Goal: Task Accomplishment & Management: Use online tool/utility

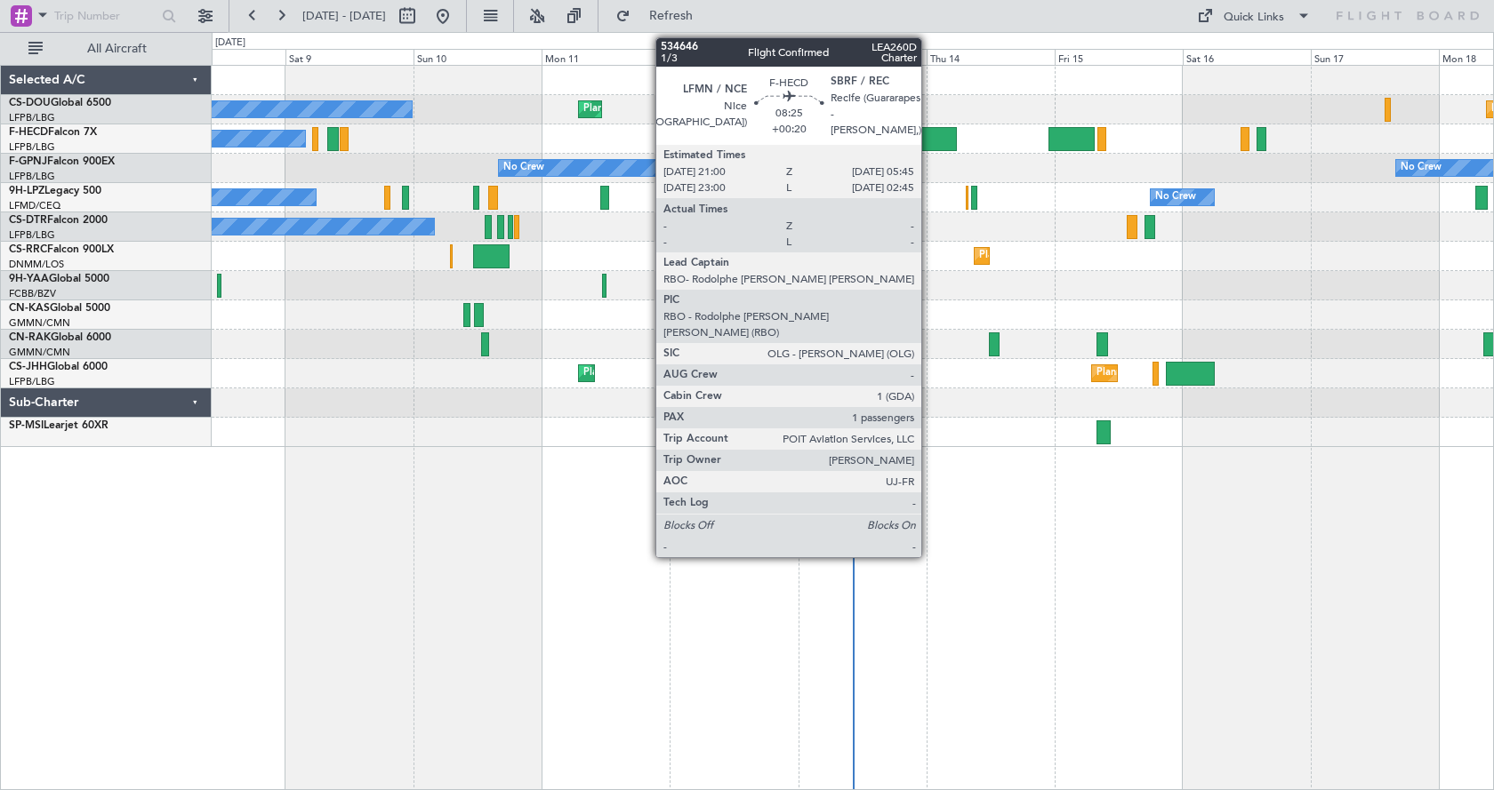
click at [930, 135] on div at bounding box center [932, 139] width 47 height 24
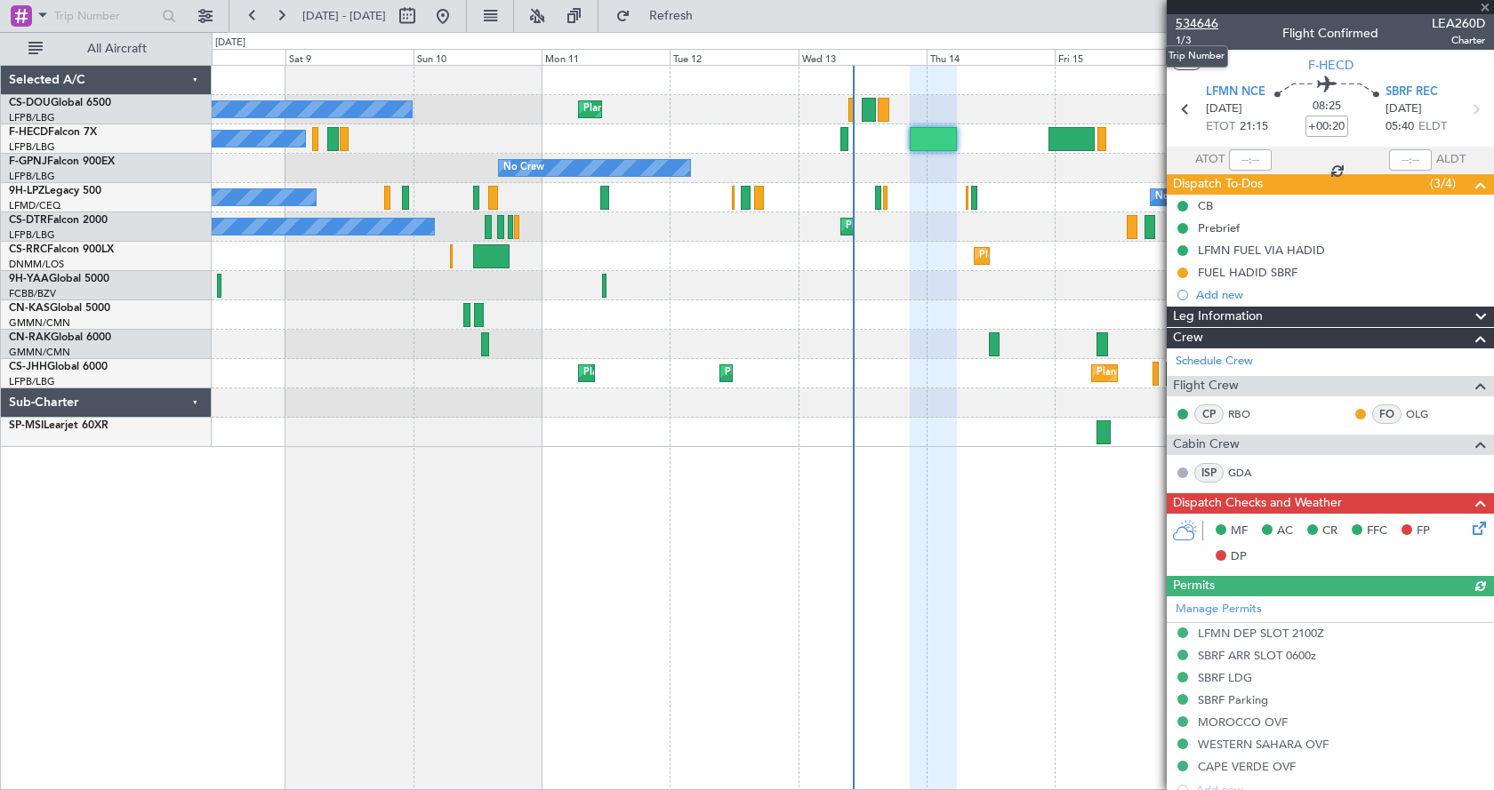
click at [1189, 16] on span "534646" at bounding box center [1196, 23] width 43 height 19
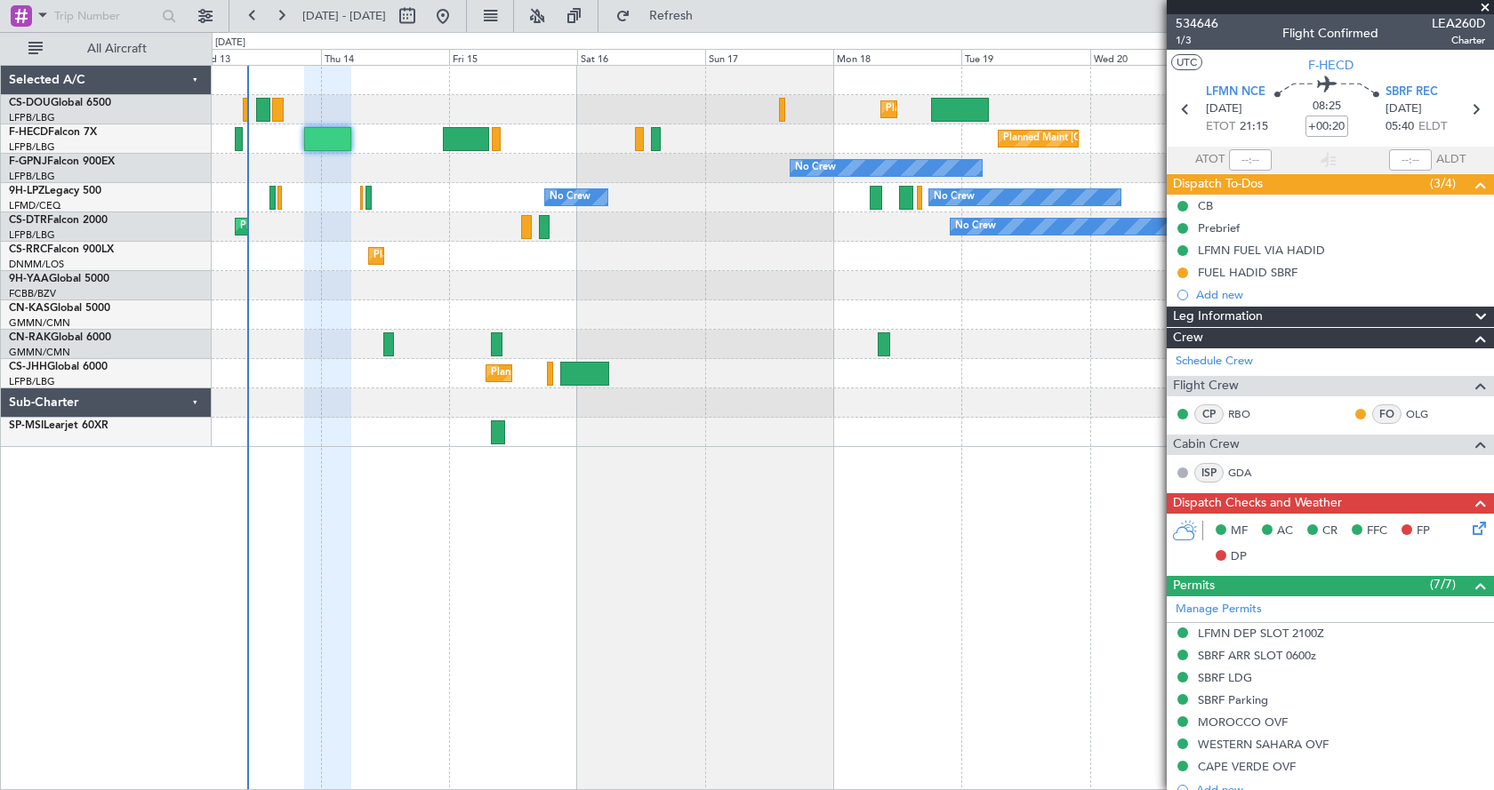
click at [405, 560] on div "Planned Maint London (Luton) Planned Maint Paris (Le Bourget) Planned Maint Par…" at bounding box center [853, 427] width 1282 height 725
click at [1483, 4] on span at bounding box center [1485, 8] width 18 height 16
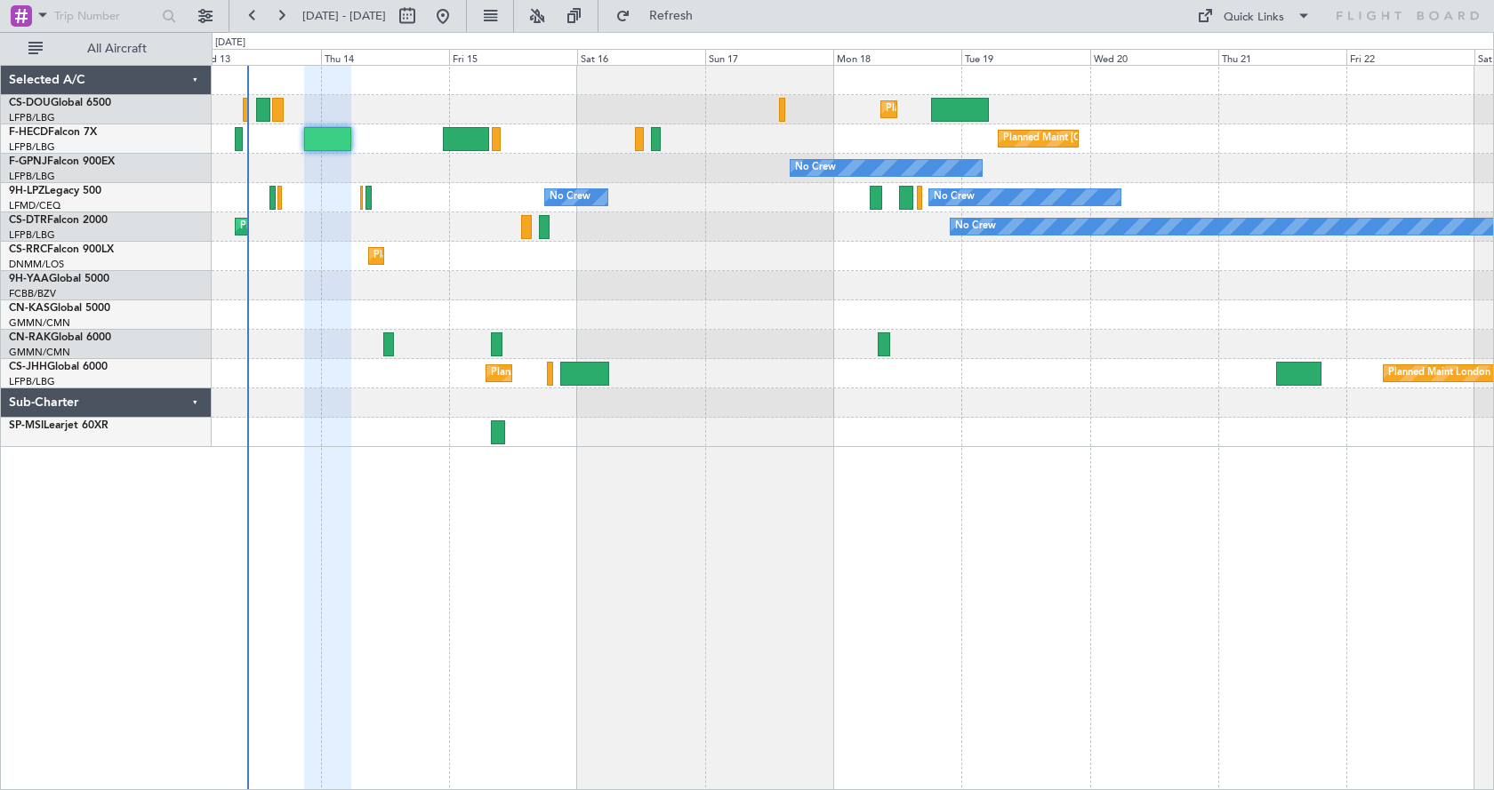
type input "0"
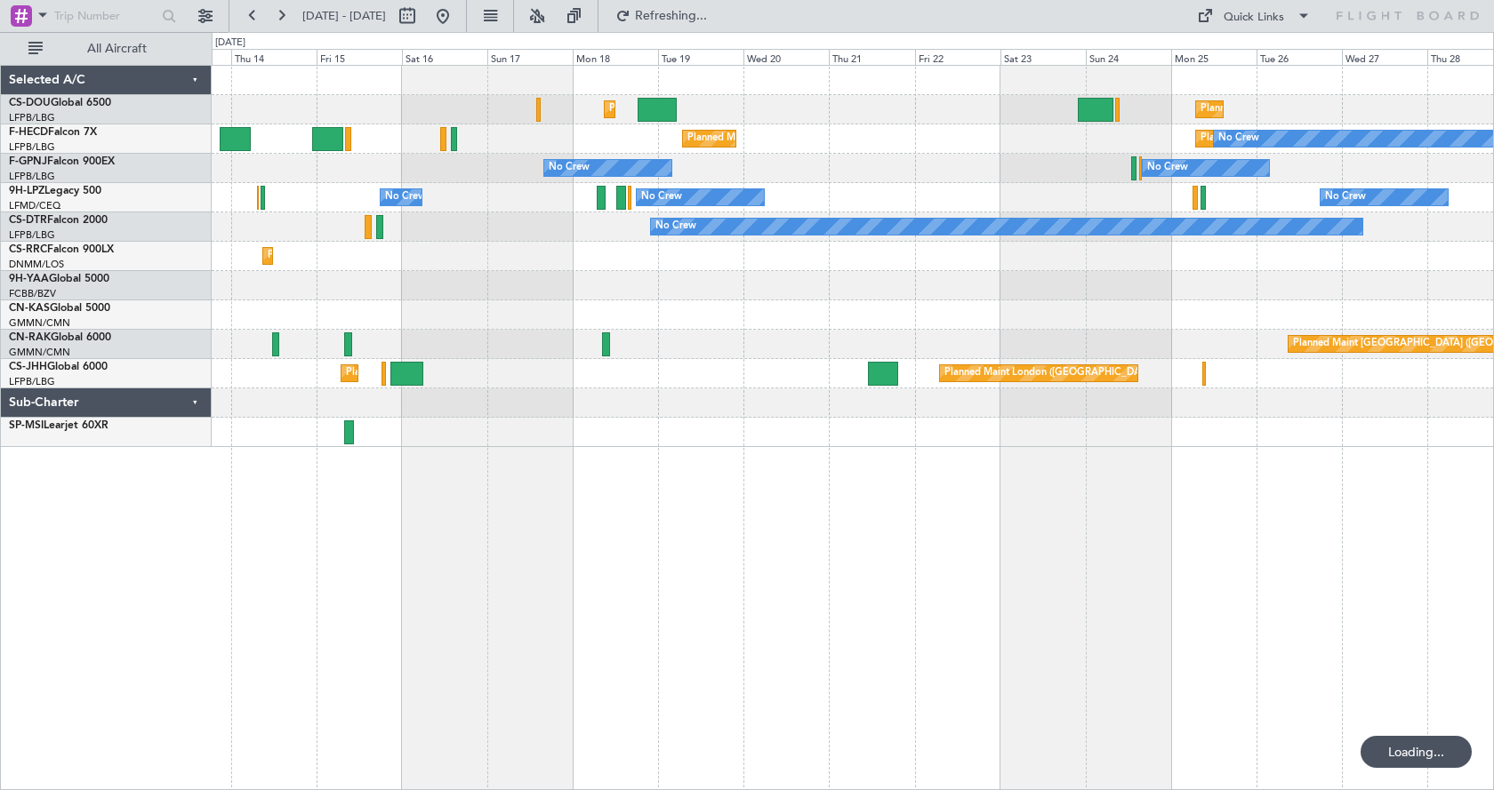
click at [756, 593] on div "Planned Maint London (Luton) Planned Maint Paris (Le Bourget) Planned Maint Par…" at bounding box center [853, 427] width 1282 height 725
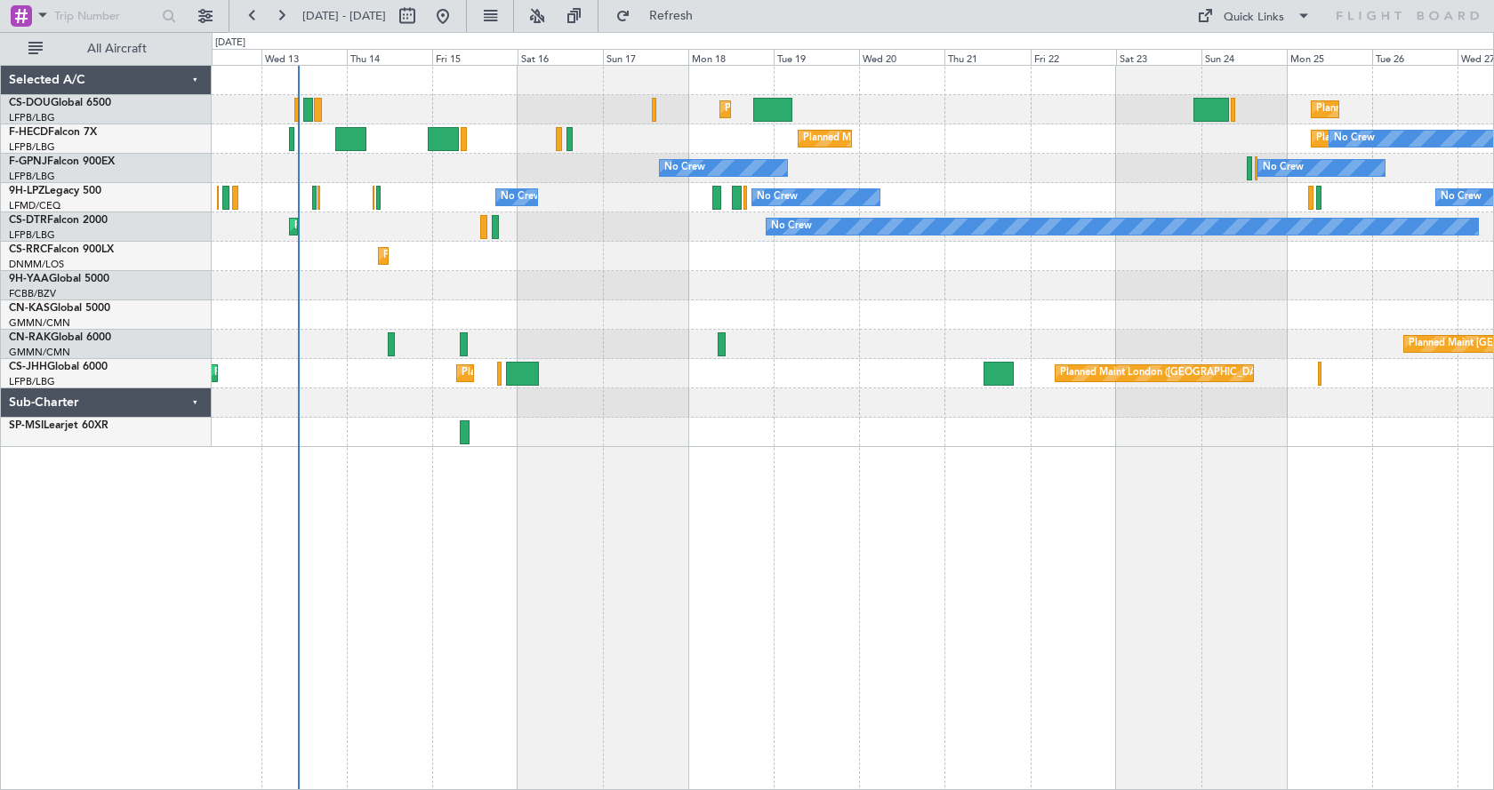
click at [914, 590] on div "Planned Maint London (Luton) Planned Maint Paris (Le Bourget) Planned Maint Par…" at bounding box center [853, 427] width 1282 height 725
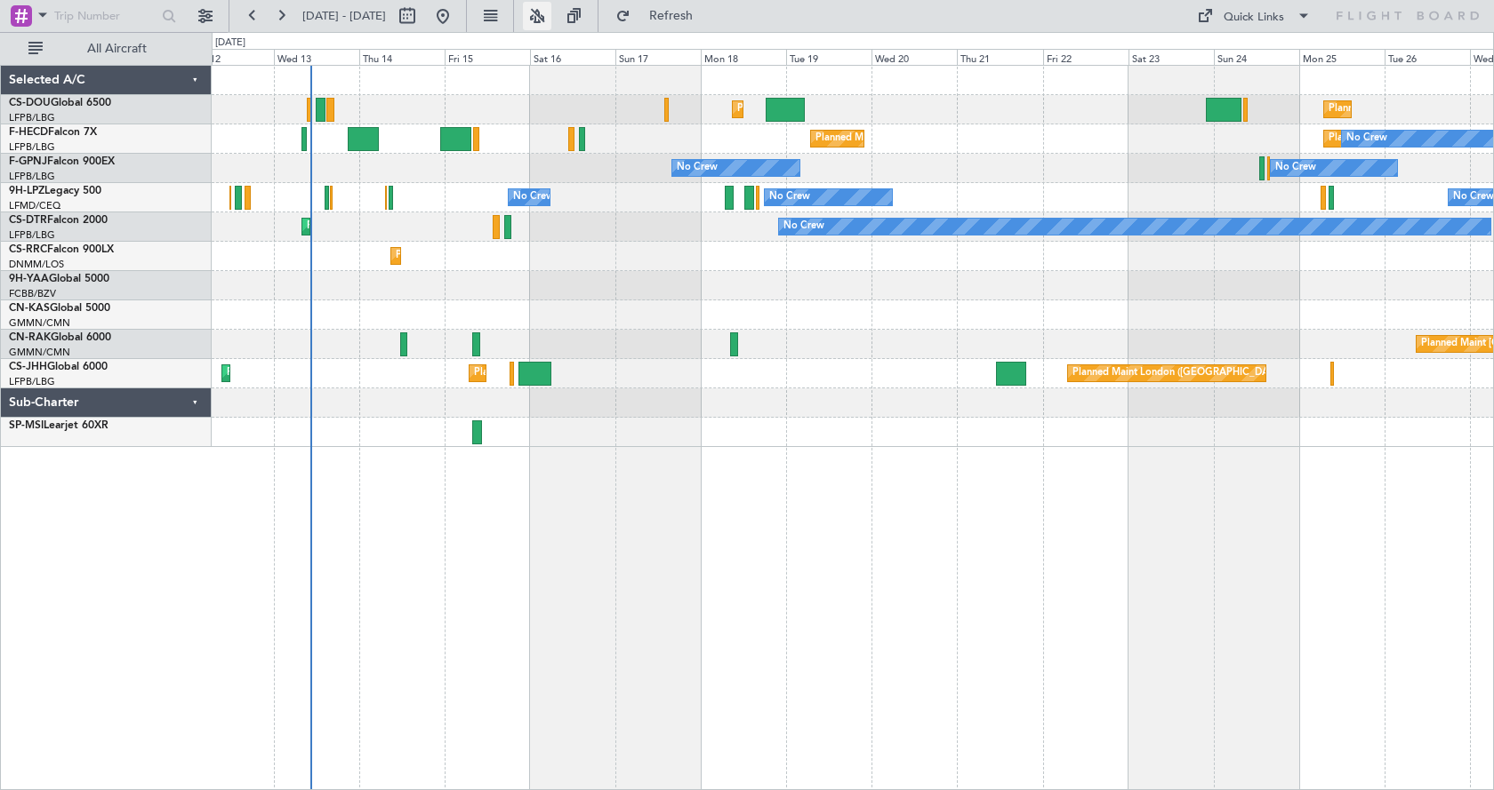
click at [551, 12] on button at bounding box center [537, 16] width 28 height 28
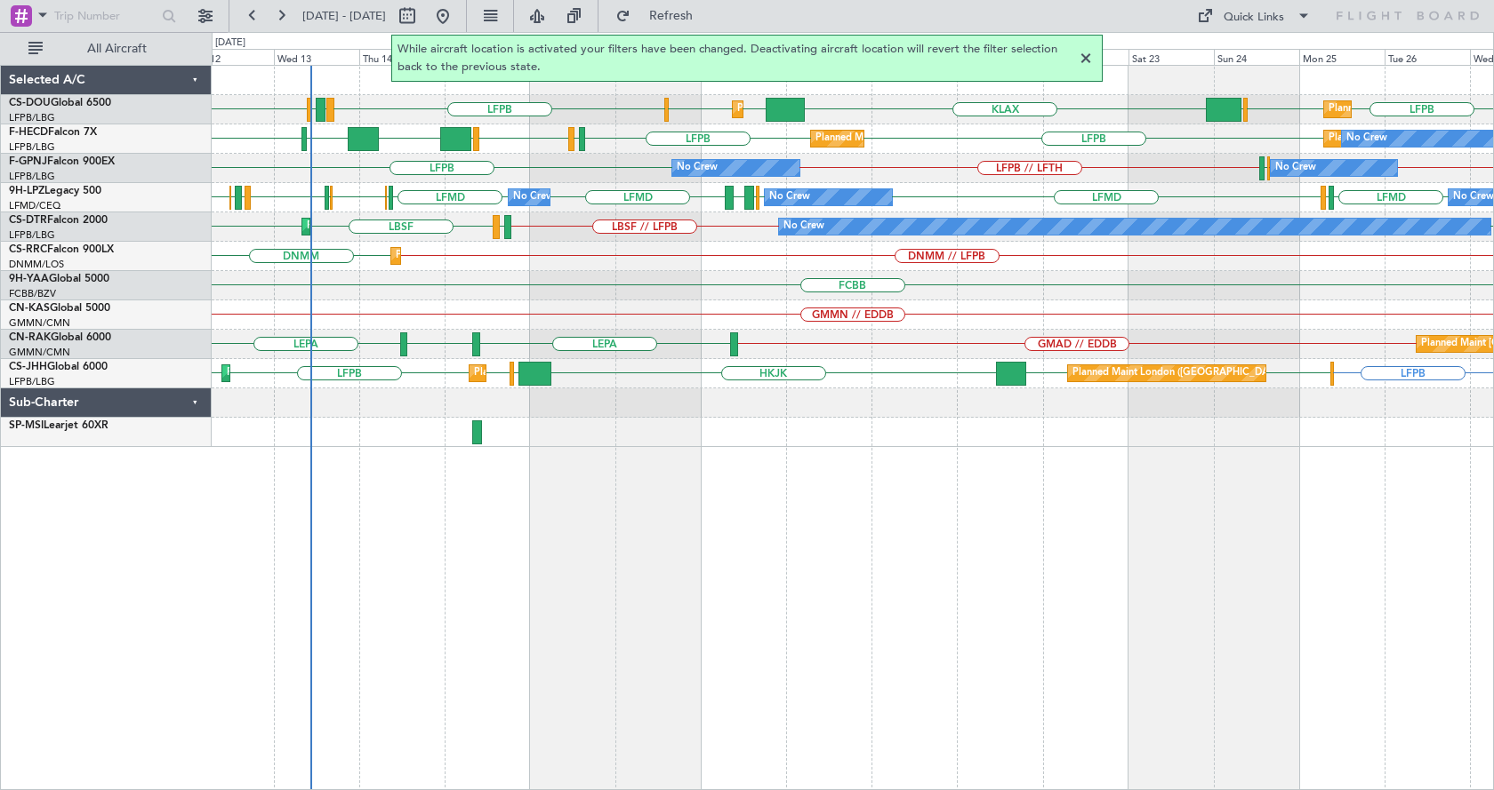
click at [1091, 58] on div at bounding box center [1085, 58] width 21 height 21
